Goal: Task Accomplishment & Management: Use online tool/utility

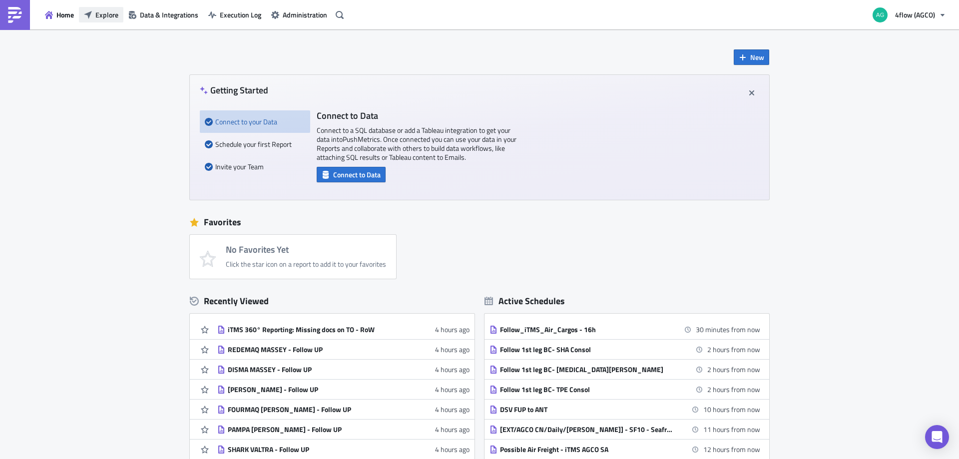
click at [96, 18] on span "Explore" at bounding box center [106, 14] width 23 height 10
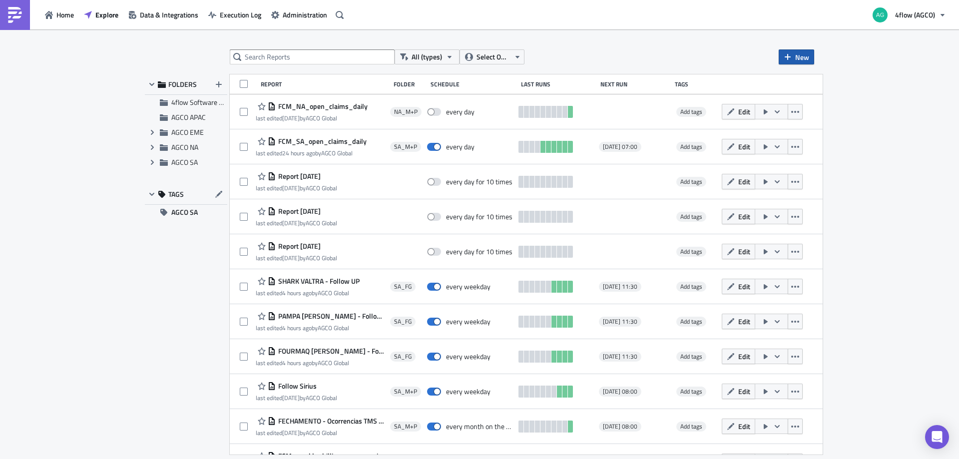
click at [796, 60] on span "New" at bounding box center [803, 57] width 14 height 10
click at [796, 85] on link "Report" at bounding box center [824, 81] width 85 height 15
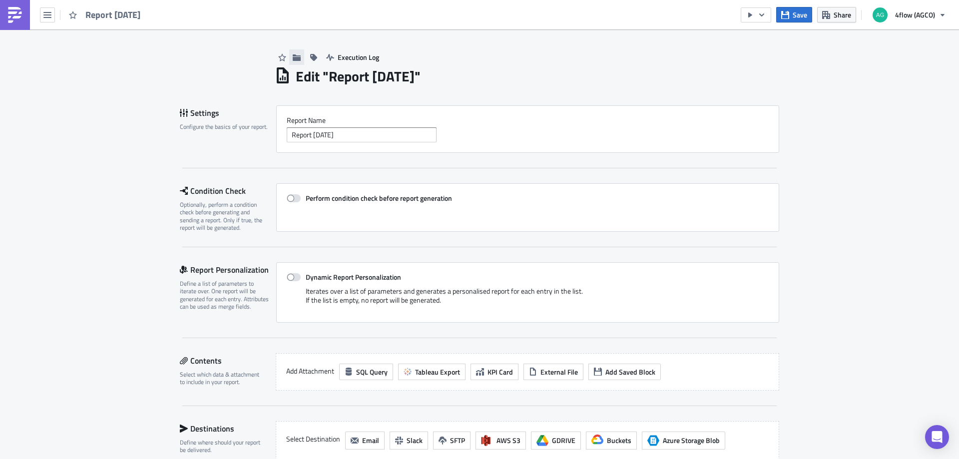
click at [293, 59] on icon "button" at bounding box center [297, 57] width 8 height 6
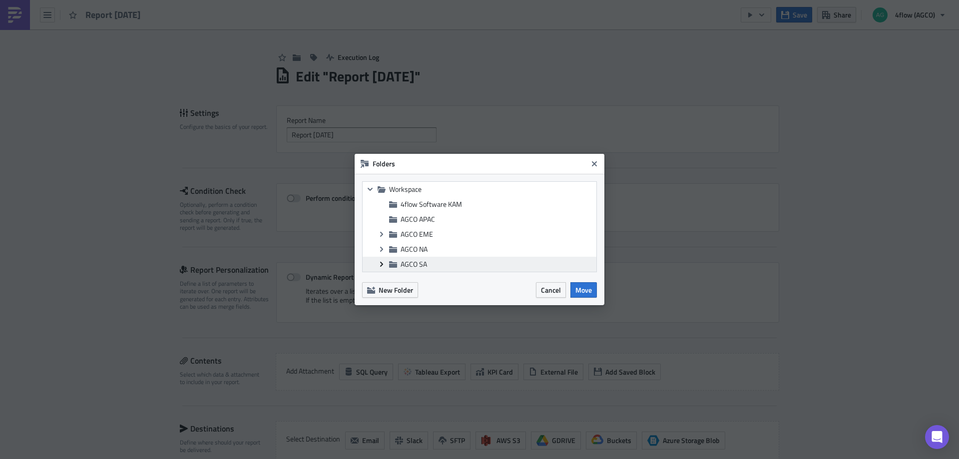
click at [383, 262] on icon "Expand group" at bounding box center [382, 264] width 8 height 8
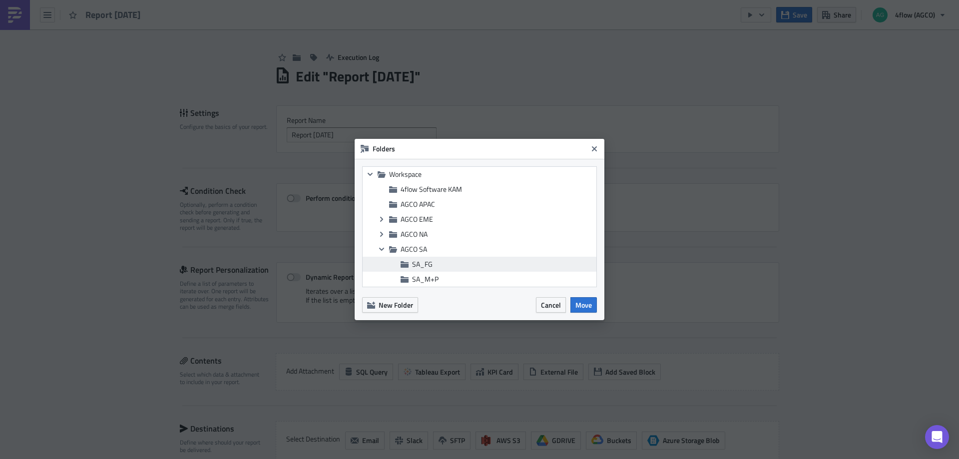
click at [418, 266] on span "SA_FG" at bounding box center [422, 264] width 20 height 10
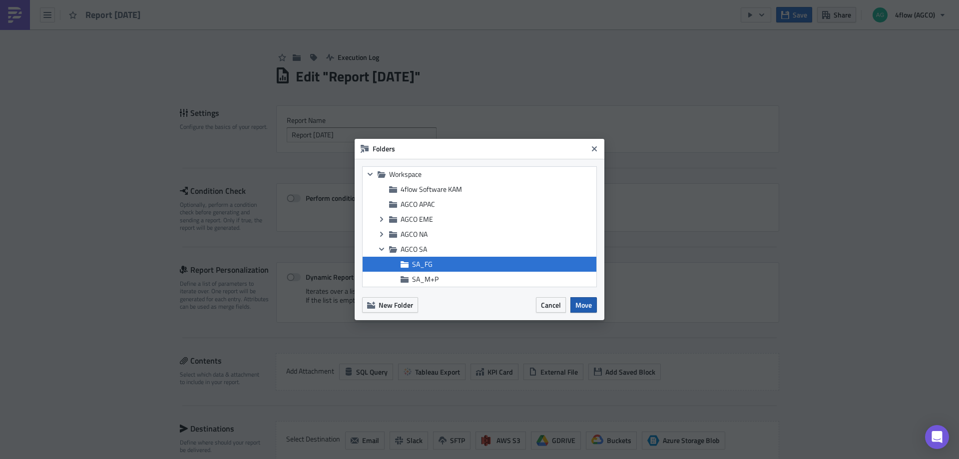
click at [584, 309] on span "Move" at bounding box center [584, 305] width 16 height 10
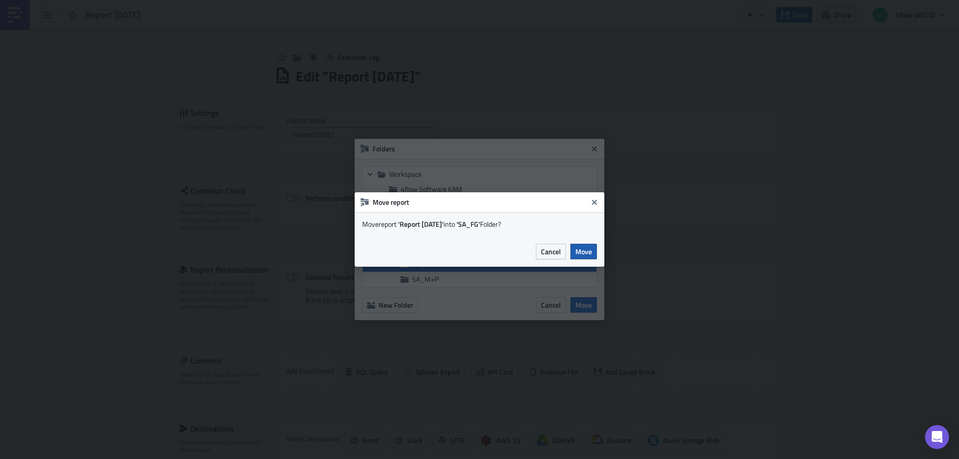
click at [578, 250] on span "Move" at bounding box center [584, 251] width 16 height 10
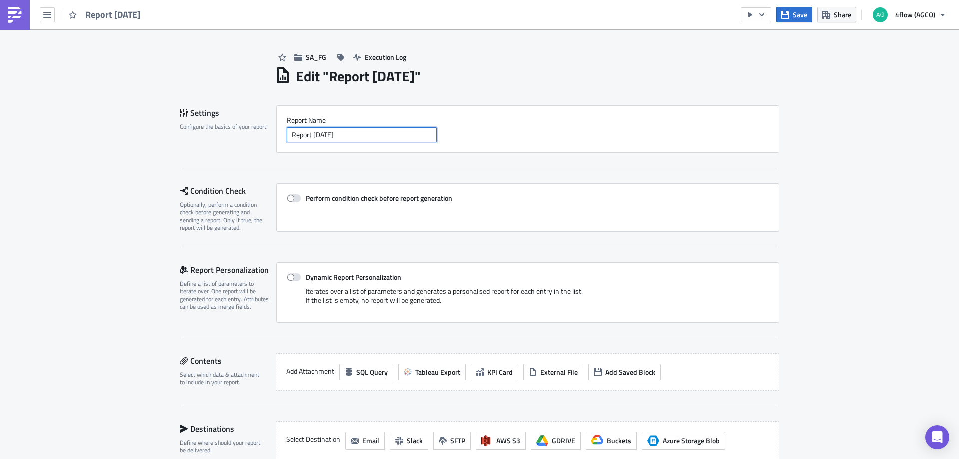
click at [357, 138] on input "Report [DATE]" at bounding box center [362, 134] width 150 height 15
click at [352, 130] on input "Report [DATE]" at bounding box center [362, 134] width 150 height 15
drag, startPoint x: 352, startPoint y: 135, endPoint x: 187, endPoint y: 134, distance: 164.9
click at [175, 123] on div "SA_FG Execution Log Edit " Report [DATE] " Settings Configure the basics of you…" at bounding box center [480, 336] width 620 height 615
paste input "Missing 2nd Leg - Domestic Outbound"
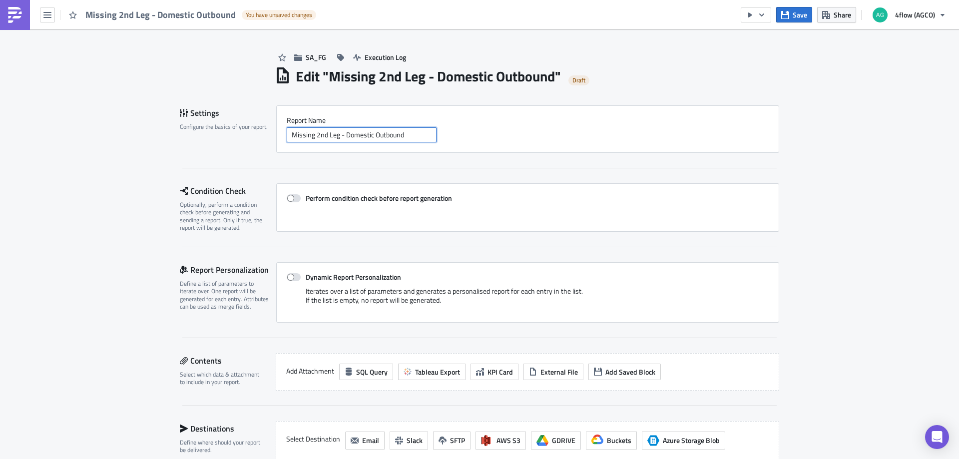
type input "Missing 2nd Leg - Domestic Outbound"
click at [800, 108] on div "SA_FG Execution Log Edit " Missing 2nd Leg - Domestic Outbound " Draft Settings…" at bounding box center [479, 336] width 959 height 615
click at [795, 10] on span "Save" at bounding box center [800, 14] width 14 height 10
